Goal: Transaction & Acquisition: Book appointment/travel/reservation

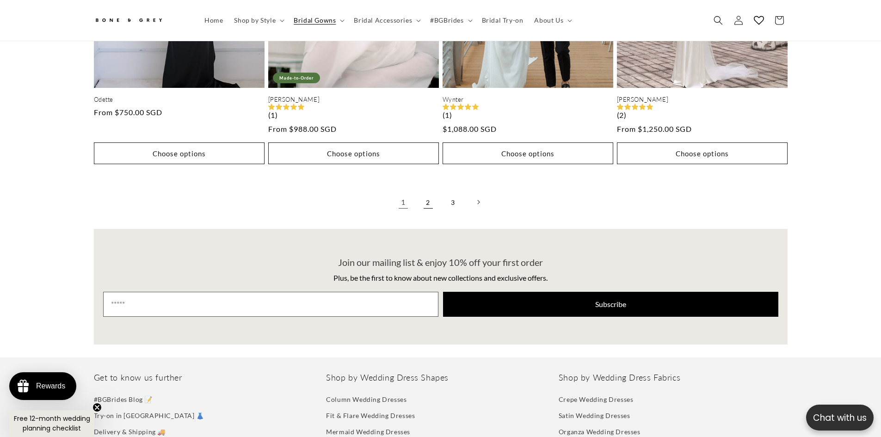
scroll to position [0, 254]
click at [432, 194] on link "2" at bounding box center [428, 202] width 20 height 20
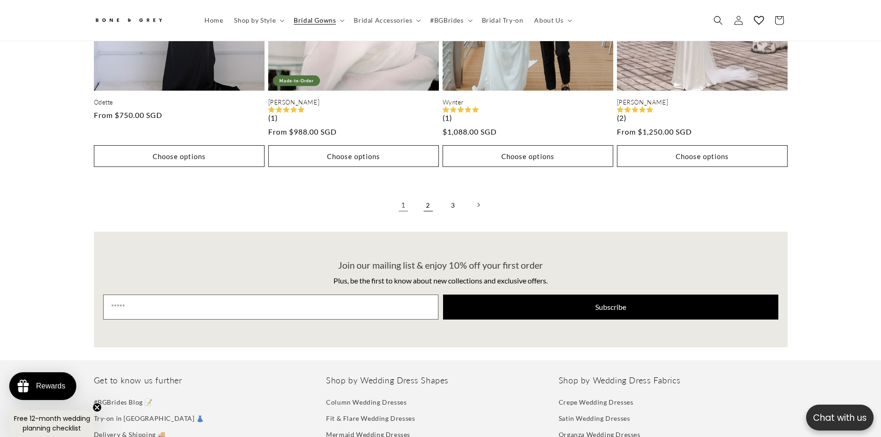
scroll to position [0, 509]
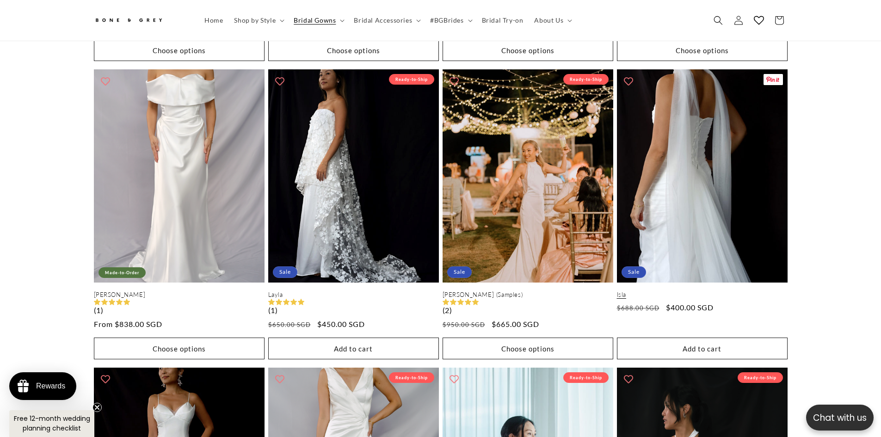
scroll to position [0, 509]
click at [700, 291] on link "Isla" at bounding box center [702, 295] width 171 height 8
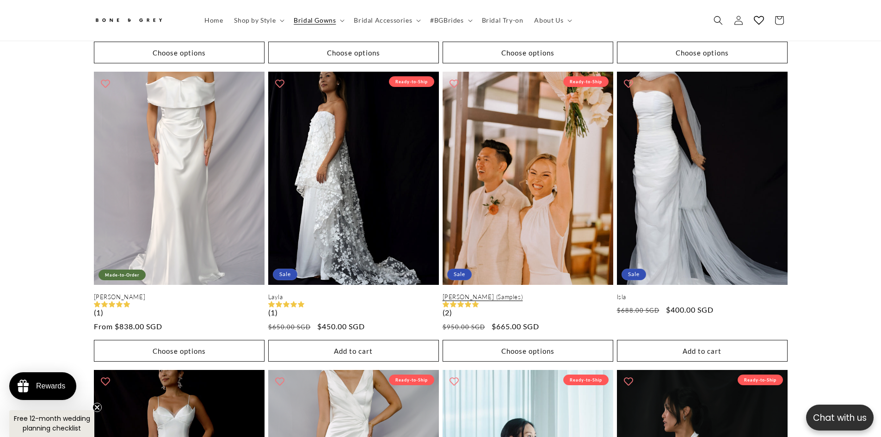
scroll to position [0, 0]
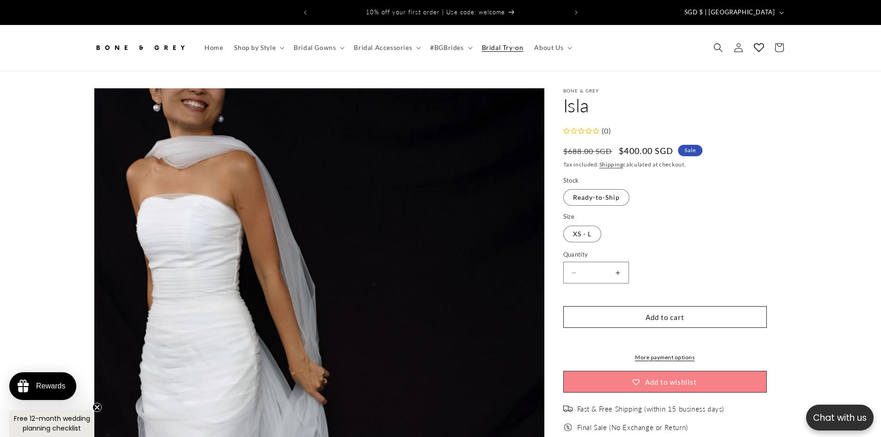
click at [507, 43] on span "Bridal Try-on" at bounding box center [503, 47] width 42 height 8
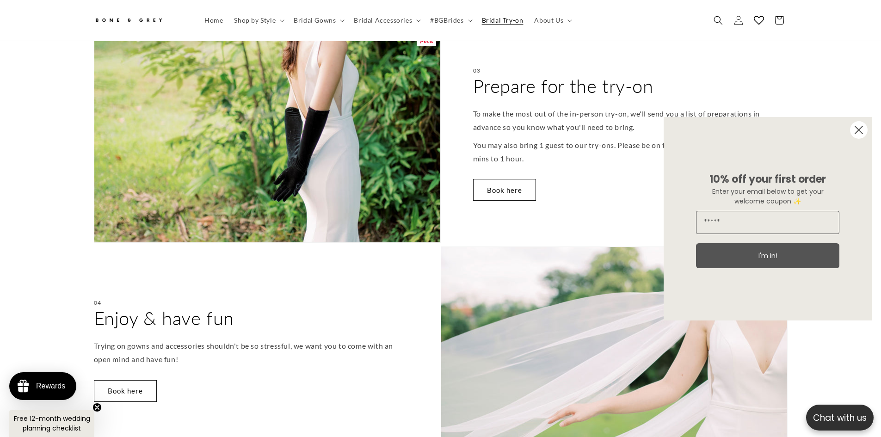
scroll to position [920, 0]
